Goal: Book appointment/travel/reservation

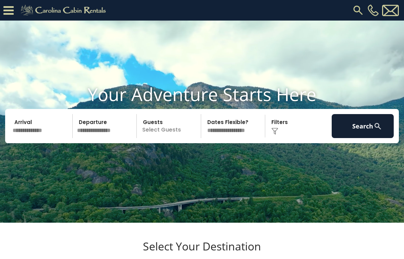
scroll to position [11, 0]
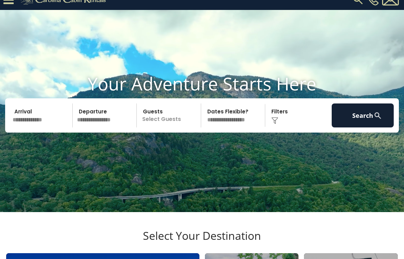
click at [46, 128] on input "text" at bounding box center [41, 116] width 62 height 24
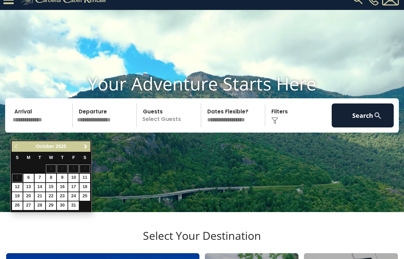
click at [85, 147] on span "Next" at bounding box center [85, 146] width 5 height 5
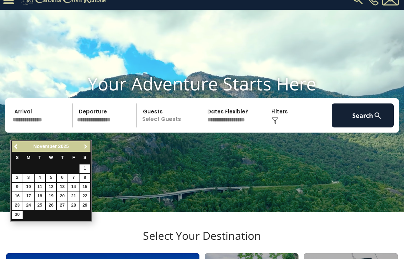
click at [85, 147] on span "Next" at bounding box center [85, 146] width 5 height 5
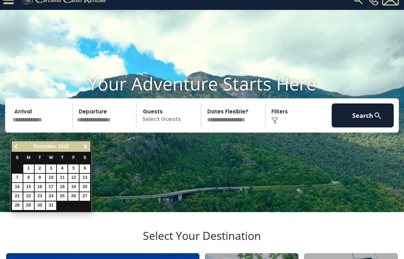
click at [30, 193] on link "22" at bounding box center [28, 196] width 11 height 9
type input "********"
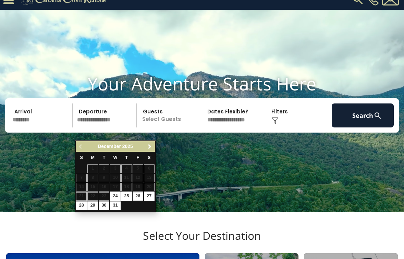
click at [139, 194] on link "26" at bounding box center [138, 196] width 11 height 9
type input "********"
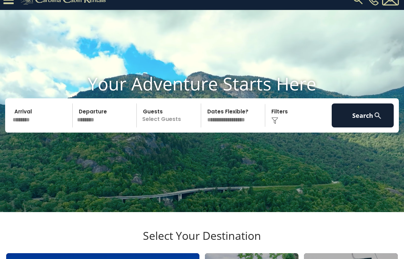
click at [175, 126] on p "Select Guests" at bounding box center [170, 116] width 62 height 24
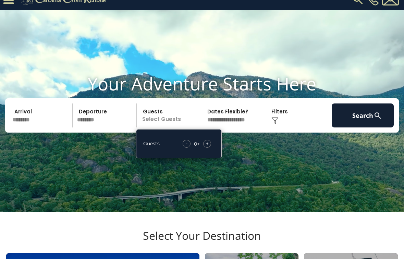
click at [207, 147] on span "+" at bounding box center [207, 143] width 3 height 7
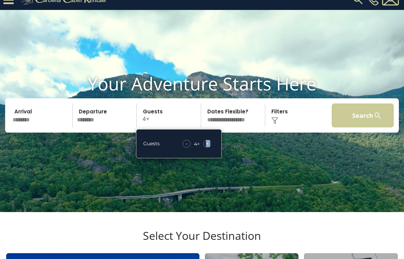
click at [359, 128] on button "Search" at bounding box center [363, 116] width 62 height 24
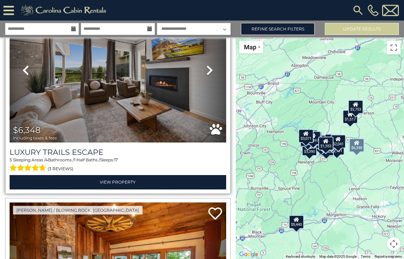
scroll to position [69, 0]
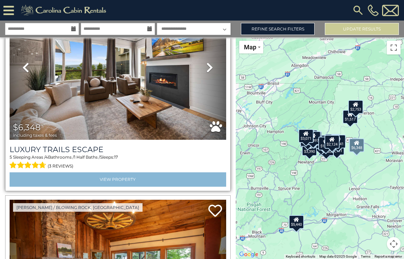
click at [148, 182] on link "View Property" at bounding box center [118, 179] width 217 height 14
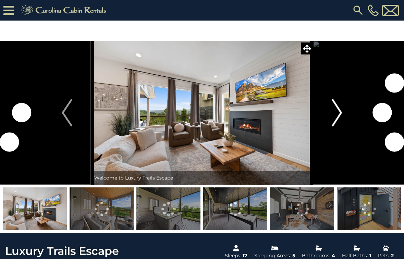
click at [342, 114] on img "Next" at bounding box center [337, 112] width 10 height 27
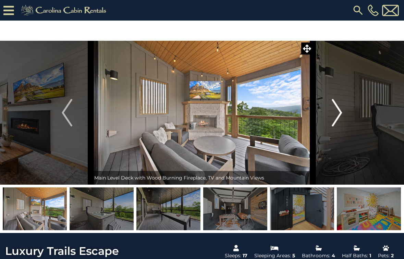
click at [339, 113] on img "Next" at bounding box center [337, 112] width 10 height 27
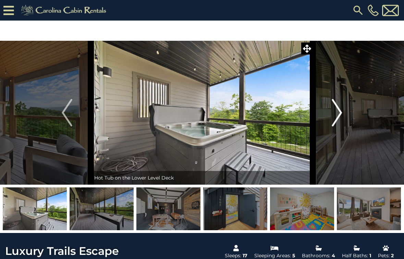
click at [339, 113] on img "Next" at bounding box center [337, 112] width 10 height 27
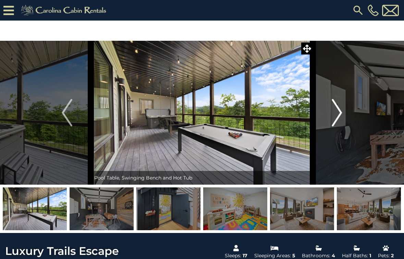
click at [339, 113] on img "Next" at bounding box center [337, 112] width 10 height 27
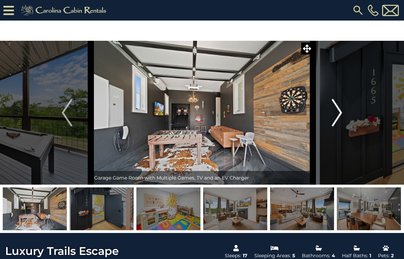
click at [339, 113] on img "Next" at bounding box center [337, 112] width 10 height 27
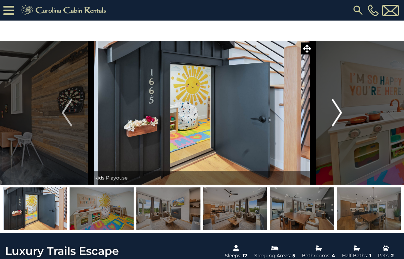
click at [339, 113] on img "Next" at bounding box center [337, 112] width 10 height 27
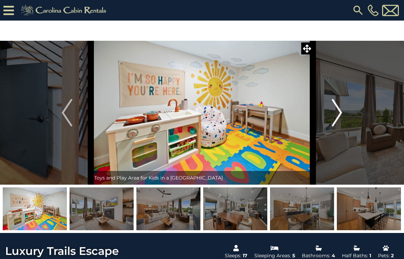
click at [339, 113] on img "Next" at bounding box center [337, 112] width 10 height 27
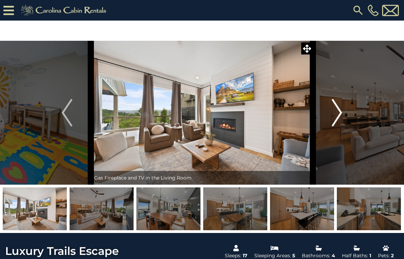
click at [339, 113] on img "Next" at bounding box center [337, 112] width 10 height 27
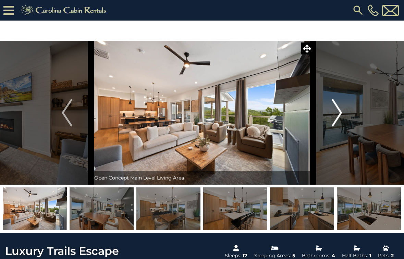
click at [339, 113] on img "Next" at bounding box center [337, 112] width 10 height 27
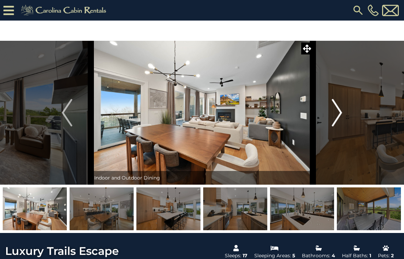
click at [339, 113] on img "Next" at bounding box center [337, 112] width 10 height 27
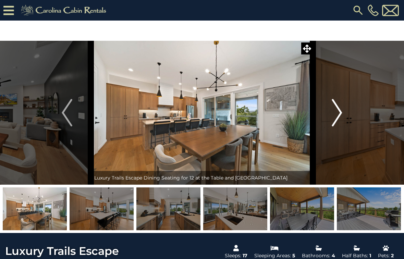
click at [339, 113] on img "Next" at bounding box center [337, 112] width 10 height 27
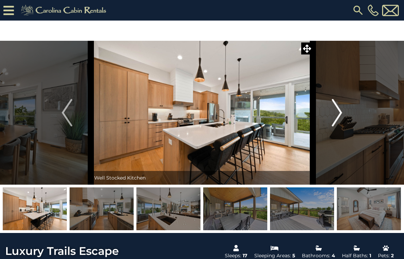
click at [339, 113] on img "Next" at bounding box center [337, 112] width 10 height 27
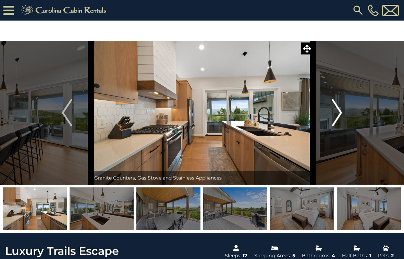
click at [339, 113] on img "Next" at bounding box center [337, 112] width 10 height 27
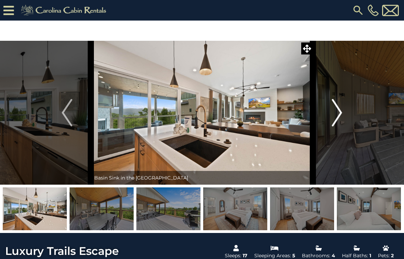
click at [339, 113] on img "Next" at bounding box center [337, 112] width 10 height 27
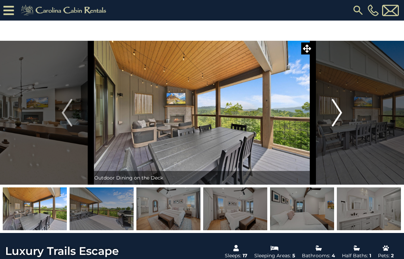
click at [333, 108] on img "Next" at bounding box center [337, 112] width 10 height 27
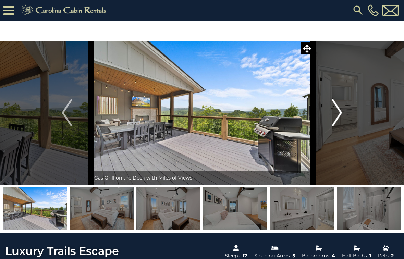
click at [333, 108] on img "Next" at bounding box center [337, 112] width 10 height 27
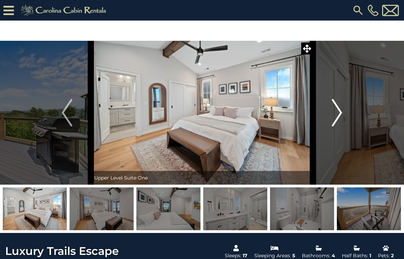
click at [335, 111] on img "Next" at bounding box center [337, 112] width 10 height 27
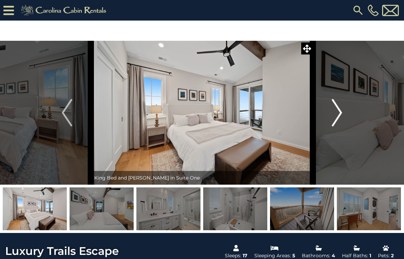
click at [335, 111] on img "Next" at bounding box center [337, 112] width 10 height 27
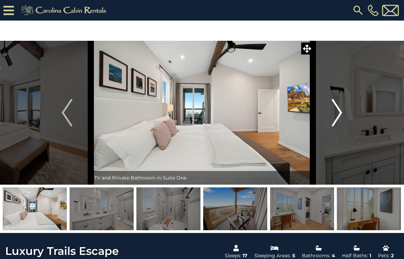
click at [339, 114] on img "Next" at bounding box center [337, 112] width 10 height 27
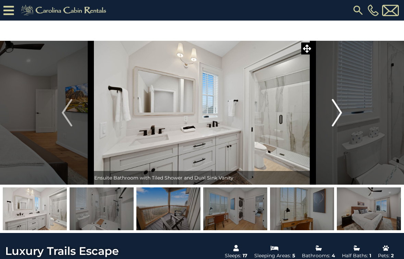
click at [338, 112] on img "Next" at bounding box center [337, 112] width 10 height 27
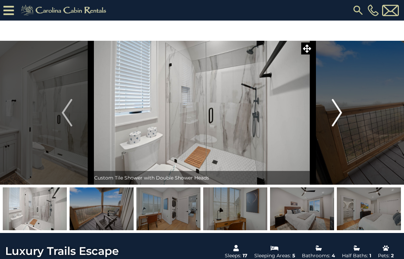
click at [338, 112] on img "Next" at bounding box center [337, 112] width 10 height 27
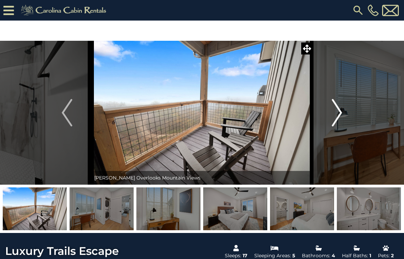
click at [338, 112] on img "Next" at bounding box center [337, 112] width 10 height 27
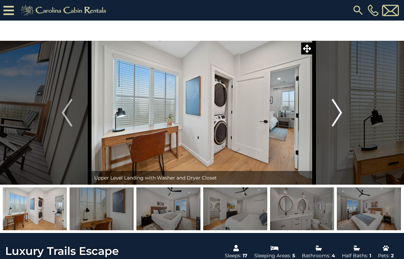
click at [338, 112] on img "Next" at bounding box center [337, 112] width 10 height 27
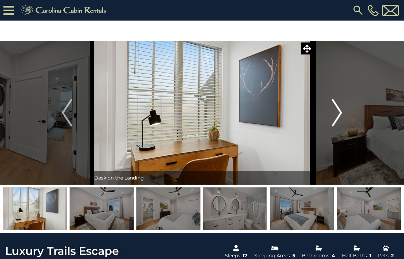
click at [338, 112] on img "Next" at bounding box center [337, 112] width 10 height 27
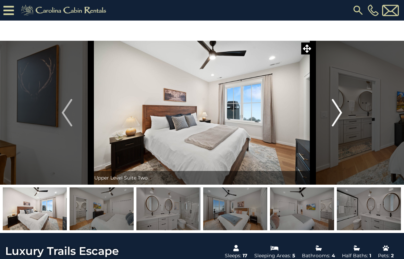
click at [338, 112] on img "Next" at bounding box center [337, 112] width 10 height 27
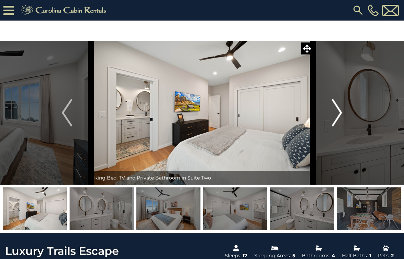
click at [338, 112] on img "Next" at bounding box center [337, 112] width 10 height 27
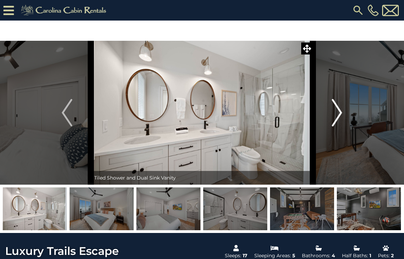
click at [338, 112] on img "Next" at bounding box center [337, 112] width 10 height 27
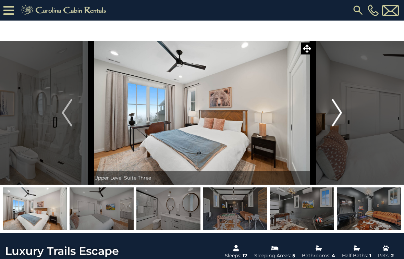
click at [338, 112] on img "Next" at bounding box center [337, 112] width 10 height 27
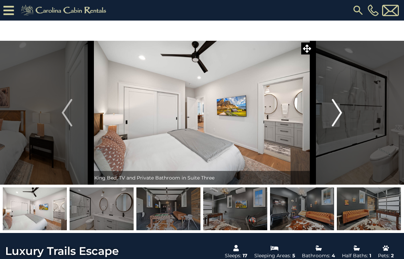
click at [338, 112] on img "Next" at bounding box center [337, 112] width 10 height 27
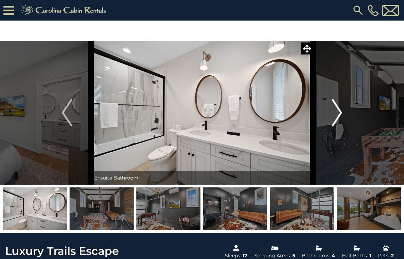
click at [338, 112] on img "Next" at bounding box center [337, 112] width 10 height 27
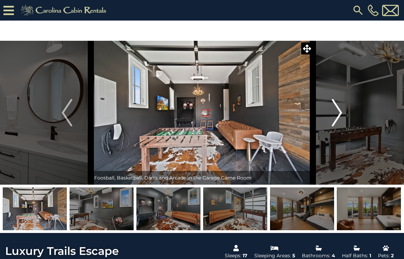
click at [338, 112] on img "Next" at bounding box center [337, 112] width 10 height 27
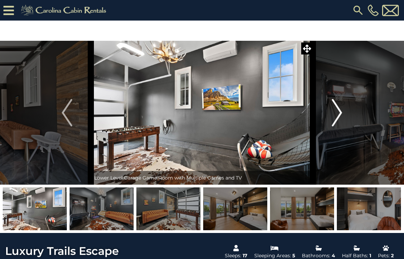
click at [338, 112] on img "Next" at bounding box center [337, 112] width 10 height 27
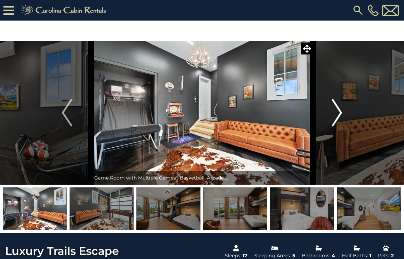
click at [338, 112] on img "Next" at bounding box center [337, 112] width 10 height 27
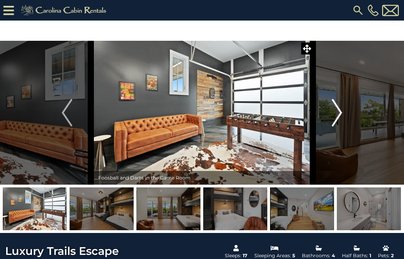
click at [338, 112] on img "Next" at bounding box center [337, 112] width 10 height 27
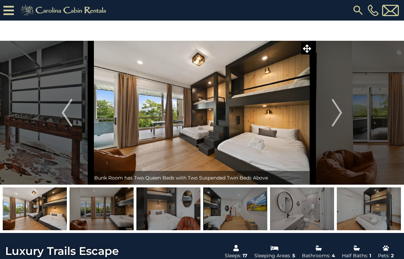
click at [295, 114] on img at bounding box center [202, 113] width 222 height 144
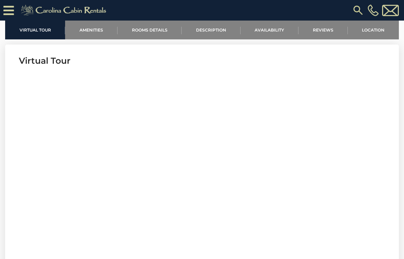
scroll to position [269, 0]
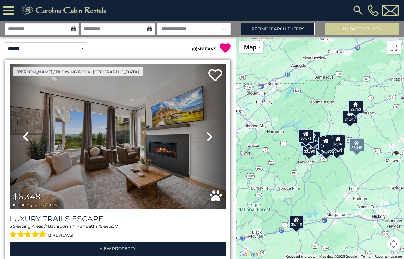
click at [210, 137] on icon at bounding box center [209, 136] width 7 height 11
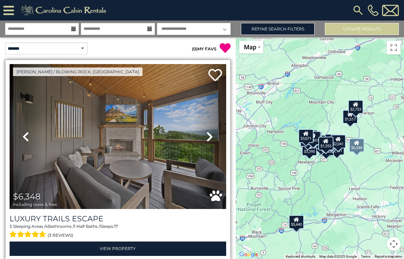
click at [210, 137] on icon at bounding box center [209, 136] width 7 height 11
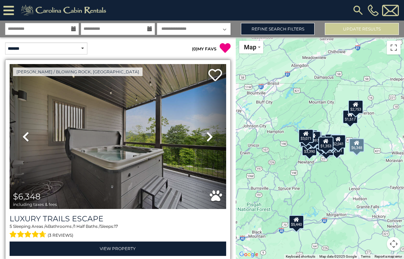
click at [210, 137] on icon at bounding box center [209, 136] width 7 height 11
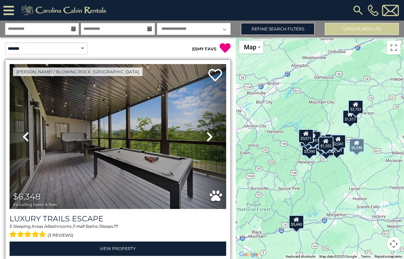
click at [210, 137] on icon at bounding box center [209, 136] width 7 height 11
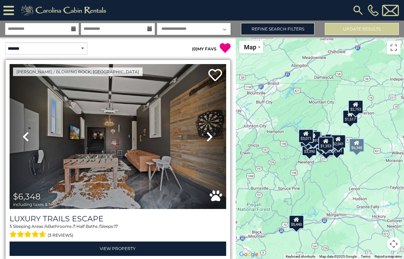
click at [208, 140] on icon at bounding box center [209, 136] width 7 height 11
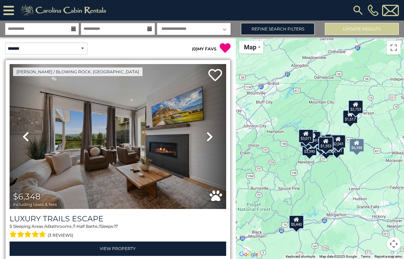
click at [208, 138] on icon at bounding box center [209, 136] width 7 height 11
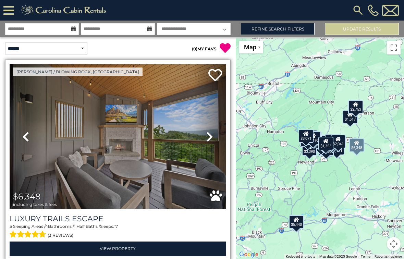
click at [208, 138] on icon at bounding box center [209, 136] width 7 height 11
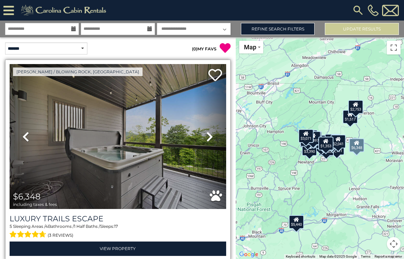
click at [208, 138] on icon at bounding box center [209, 136] width 7 height 11
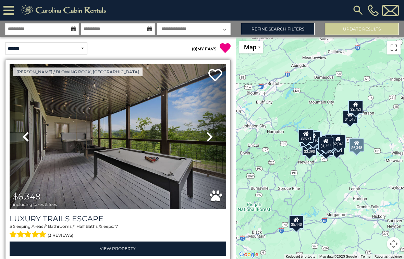
click at [208, 138] on icon at bounding box center [209, 136] width 7 height 11
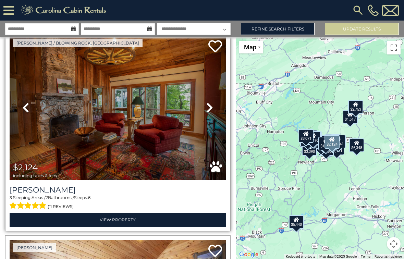
scroll to position [235, 0]
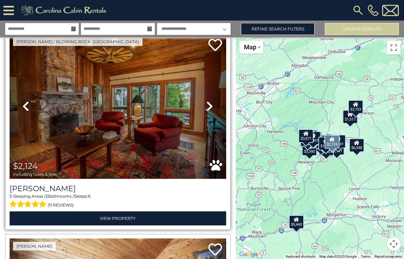
click at [206, 105] on link "Next" at bounding box center [210, 106] width 33 height 145
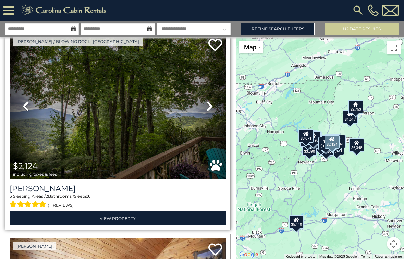
click at [210, 105] on icon at bounding box center [209, 106] width 7 height 11
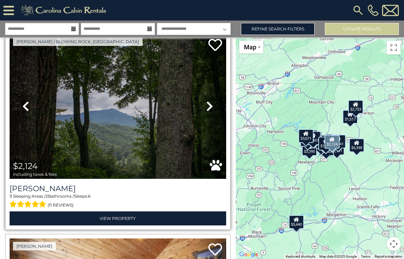
click at [210, 105] on icon at bounding box center [209, 106] width 7 height 11
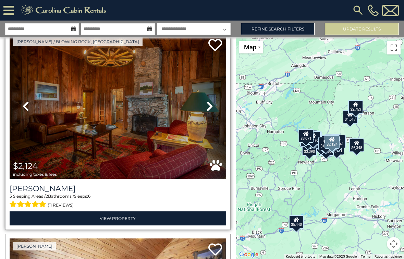
click at [210, 105] on icon at bounding box center [209, 106] width 7 height 11
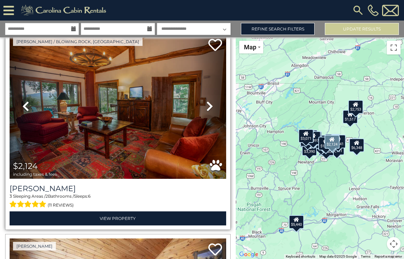
click at [210, 105] on icon at bounding box center [209, 106] width 7 height 11
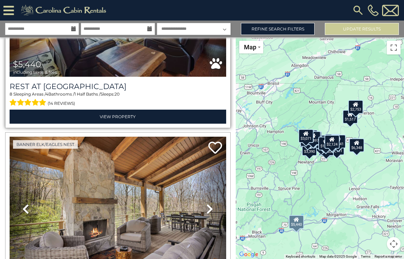
scroll to position [616, 0]
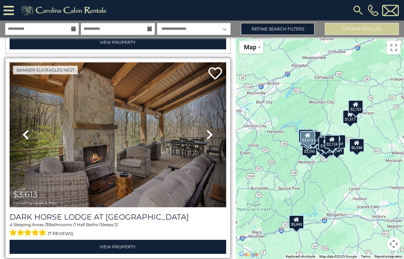
click at [139, 118] on img at bounding box center [118, 134] width 217 height 145
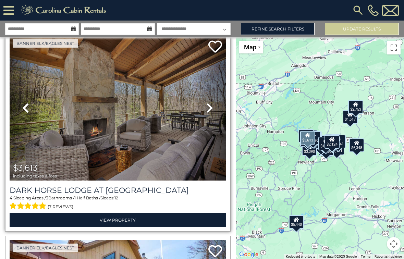
scroll to position [641, 0]
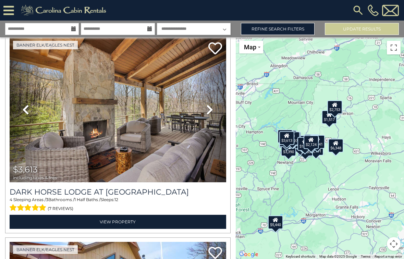
drag, startPoint x: 337, startPoint y: 181, endPoint x: 315, endPoint y: 181, distance: 21.9
click at [315, 181] on div "$6,348 $2,124 $5,440 $3,613 $4,203 $2,582 $3,180 $2,667 $4,826 $1,774 $2,366 $2…" at bounding box center [320, 148] width 168 height 222
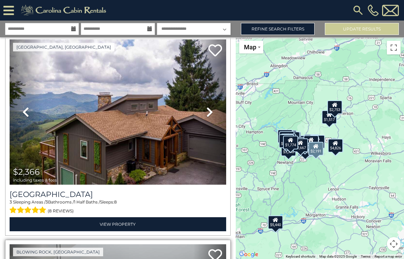
scroll to position [2065, 0]
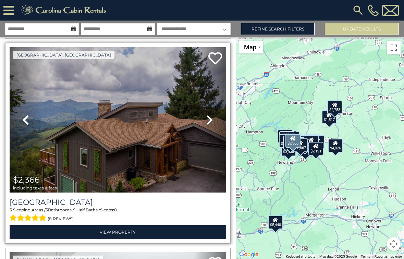
click at [139, 127] on img at bounding box center [118, 119] width 217 height 145
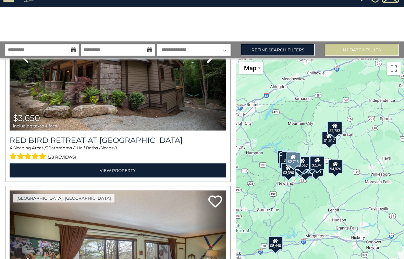
scroll to position [5014, 0]
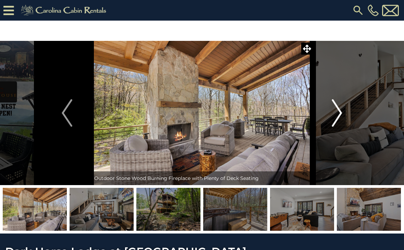
click at [340, 122] on img "Next" at bounding box center [337, 112] width 10 height 27
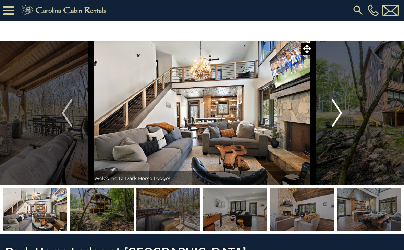
click at [337, 117] on img "Next" at bounding box center [337, 112] width 10 height 27
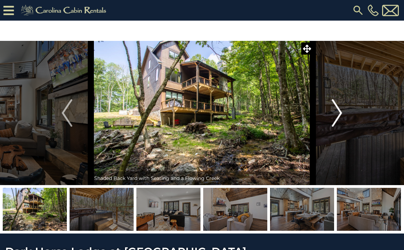
click at [335, 113] on img "Next" at bounding box center [337, 112] width 10 height 27
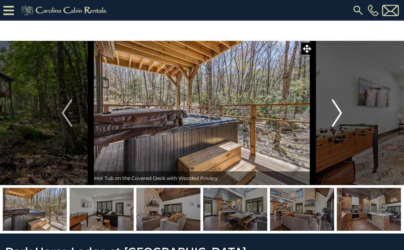
click at [335, 113] on img "Next" at bounding box center [337, 112] width 10 height 27
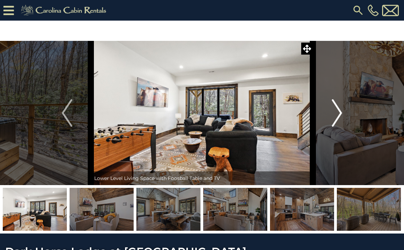
click at [335, 113] on img "Next" at bounding box center [337, 112] width 10 height 27
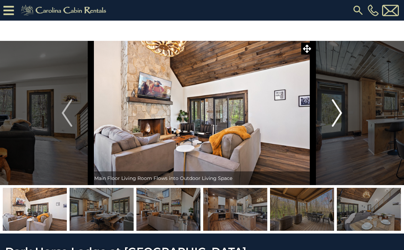
click at [335, 113] on img "Next" at bounding box center [337, 112] width 10 height 27
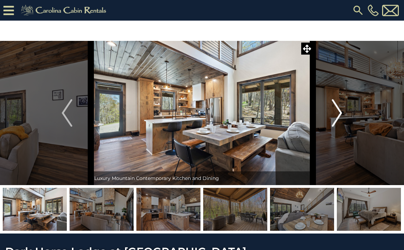
click at [335, 113] on img "Next" at bounding box center [337, 112] width 10 height 27
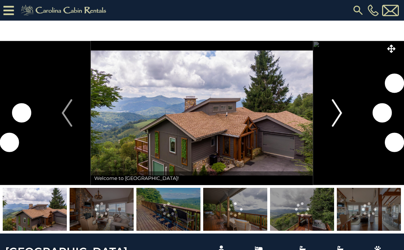
click at [338, 112] on img "Next" at bounding box center [337, 112] width 10 height 27
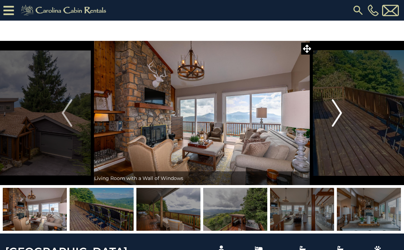
click at [334, 112] on img "Next" at bounding box center [337, 112] width 10 height 27
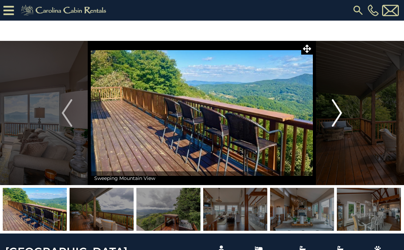
click at [334, 112] on img "Next" at bounding box center [337, 112] width 10 height 27
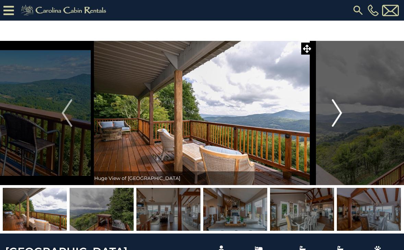
click at [334, 112] on img "Next" at bounding box center [337, 112] width 10 height 27
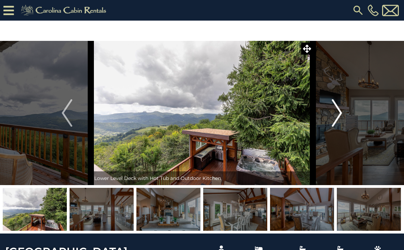
click at [334, 112] on img "Next" at bounding box center [337, 112] width 10 height 27
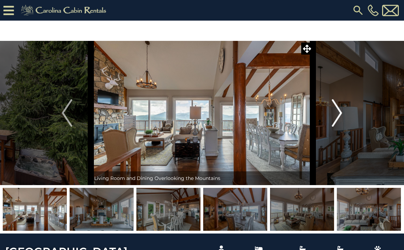
click at [334, 112] on img "Next" at bounding box center [337, 112] width 10 height 27
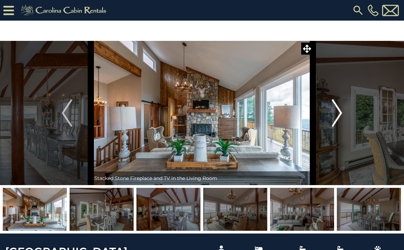
click at [334, 112] on img "Next" at bounding box center [337, 112] width 10 height 27
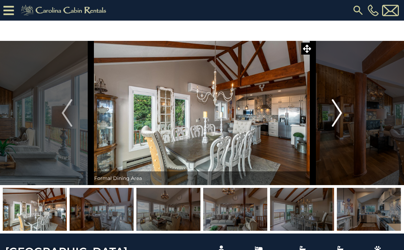
click at [334, 112] on img "Next" at bounding box center [337, 112] width 10 height 27
